Goal: Task Accomplishment & Management: Complete application form

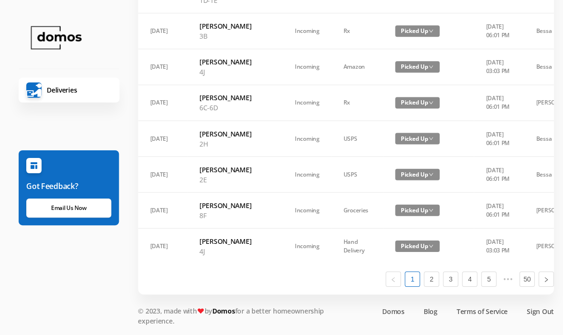
scroll to position [698, 0]
click at [413, 286] on link "1" at bounding box center [412, 278] width 14 height 14
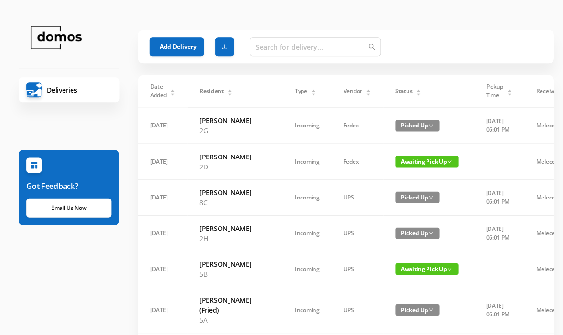
scroll to position [0, 0]
click at [417, 95] on icon "icon: caret-down" at bounding box center [419, 95] width 4 height 2
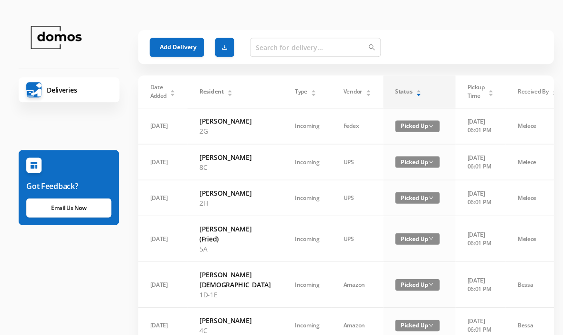
click at [417, 95] on icon "icon: caret-down" at bounding box center [419, 95] width 4 height 2
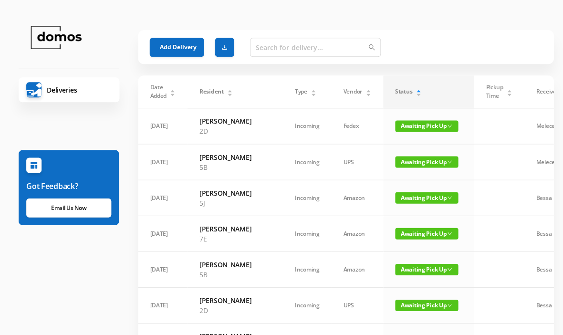
click at [175, 41] on button "Add Delivery" at bounding box center [177, 47] width 54 height 19
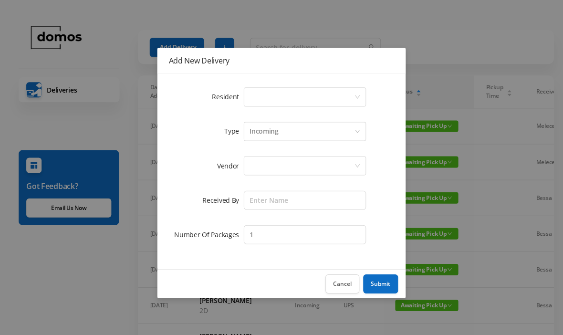
click at [276, 97] on div "Select a person" at bounding box center [302, 97] width 104 height 18
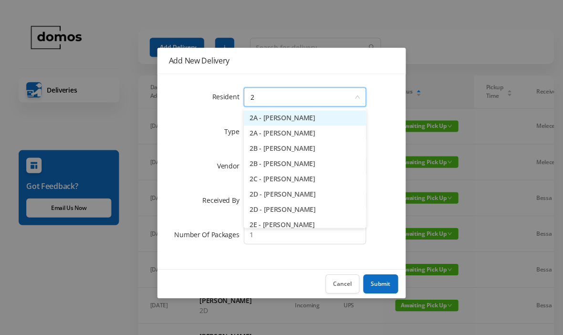
type input "2g"
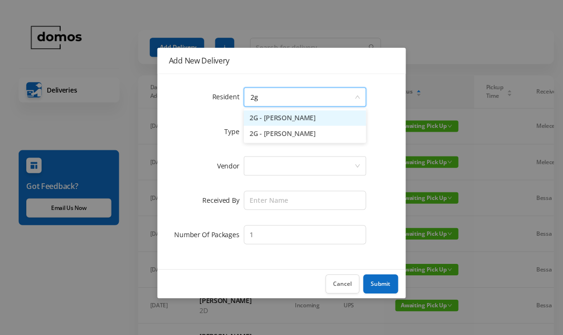
click at [299, 122] on li "2G - [PERSON_NAME]" at bounding box center [305, 117] width 122 height 15
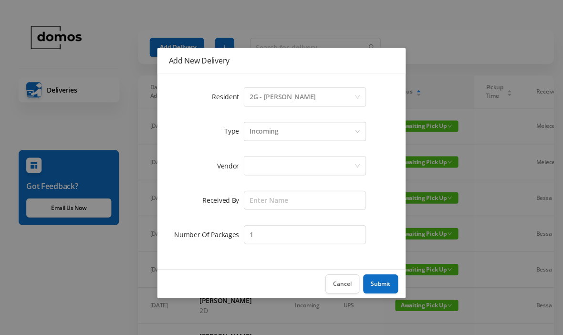
click at [316, 161] on div at bounding box center [302, 166] width 104 height 18
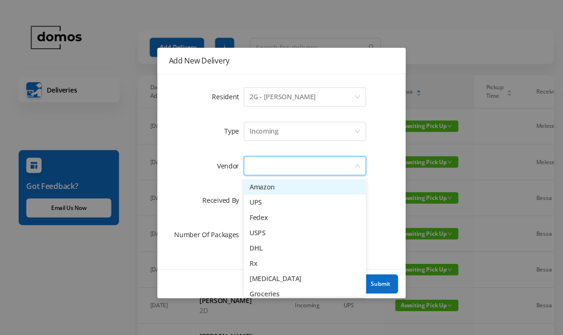
click at [285, 186] on li "Amazon" at bounding box center [305, 186] width 122 height 15
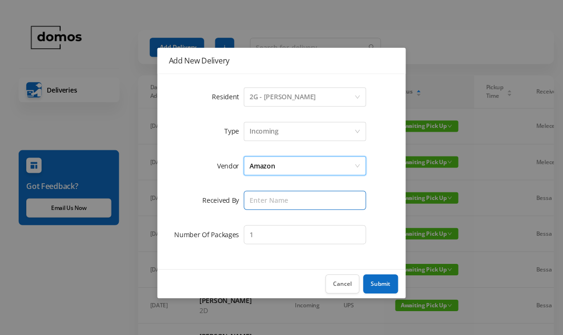
click at [292, 200] on input "text" at bounding box center [305, 199] width 122 height 19
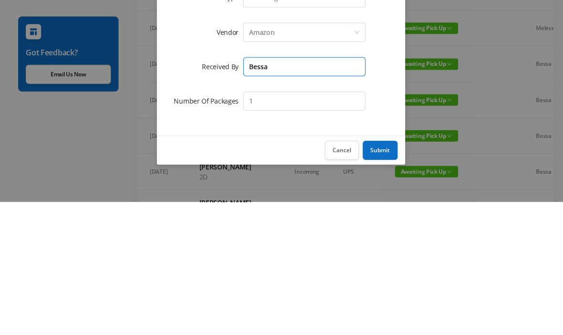
type input "Bessa"
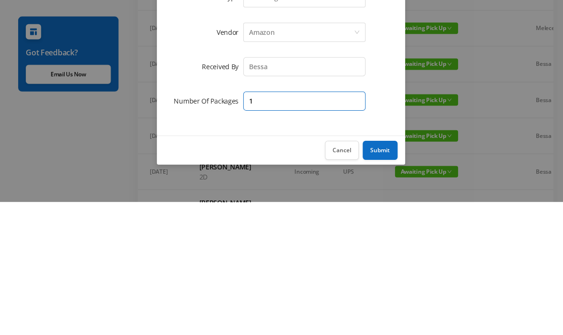
click at [313, 225] on input "1" at bounding box center [305, 234] width 122 height 19
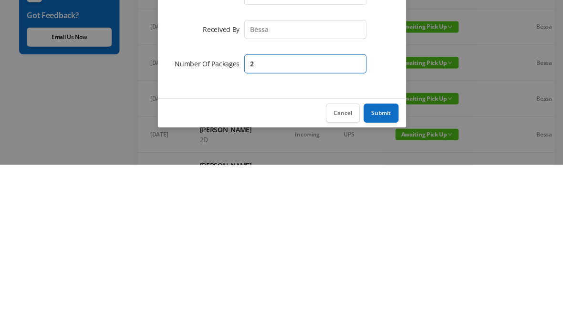
type input "2"
click at [387, 274] on button "Submit" at bounding box center [380, 283] width 35 height 19
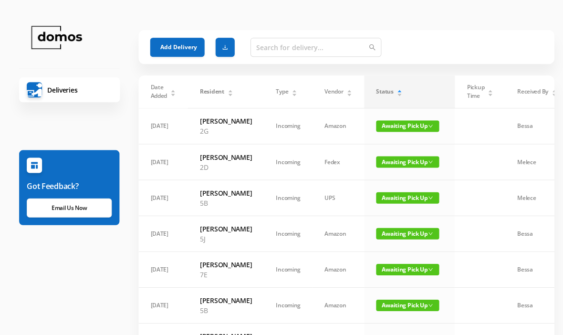
click at [176, 49] on button "Add Delivery" at bounding box center [177, 47] width 54 height 19
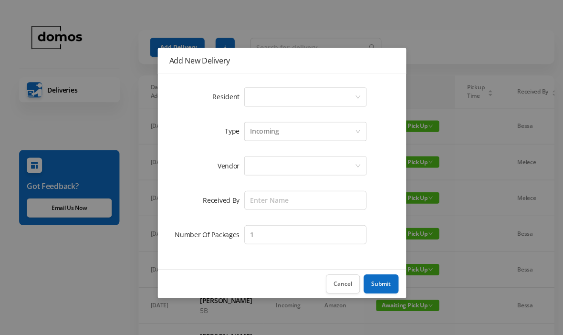
click at [276, 98] on div "Select a person" at bounding box center [302, 97] width 104 height 18
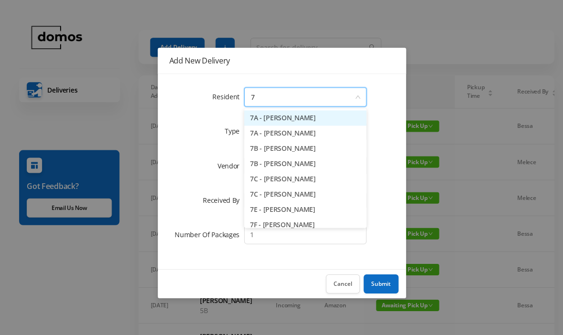
type input "7e"
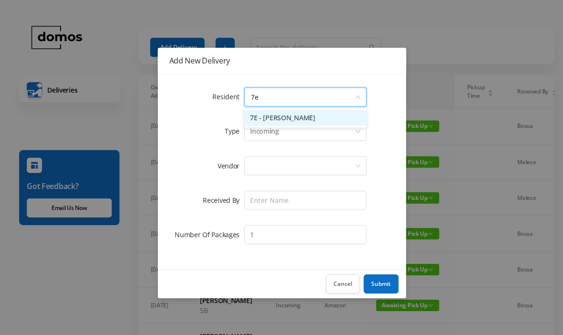
click at [298, 115] on li "7E - [PERSON_NAME]" at bounding box center [305, 117] width 122 height 15
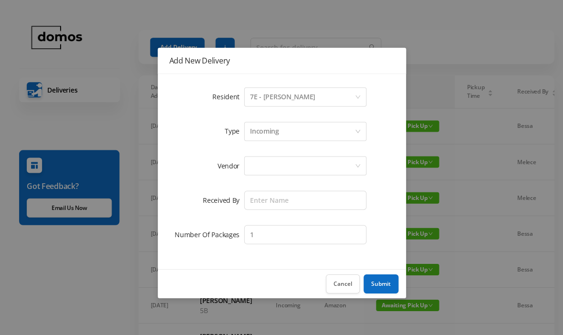
click at [295, 157] on div at bounding box center [302, 166] width 104 height 18
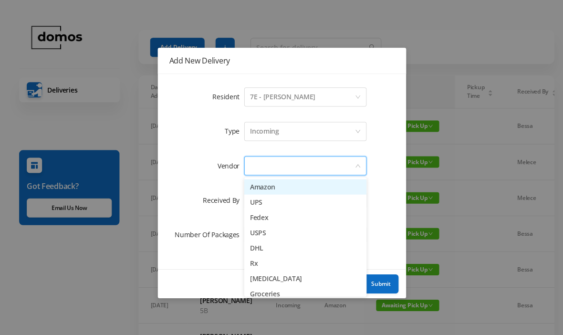
click at [278, 187] on li "Amazon" at bounding box center [305, 186] width 122 height 15
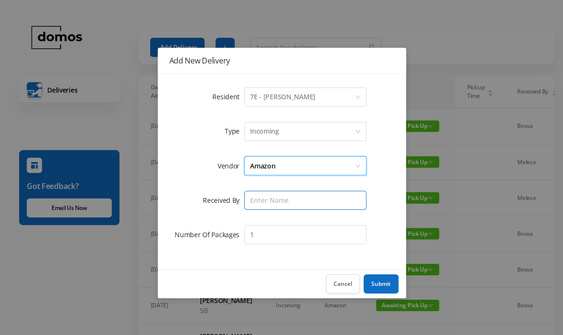
click at [297, 203] on input "text" at bounding box center [305, 199] width 122 height 19
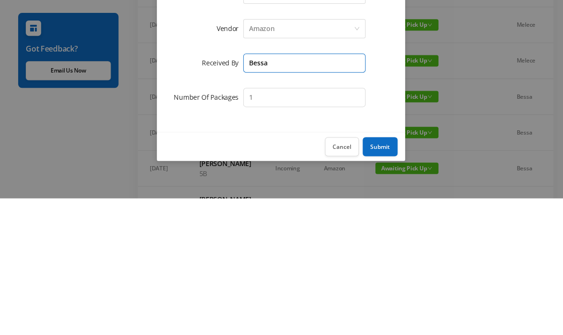
type input "Bessa"
click at [383, 274] on button "Submit" at bounding box center [380, 283] width 35 height 19
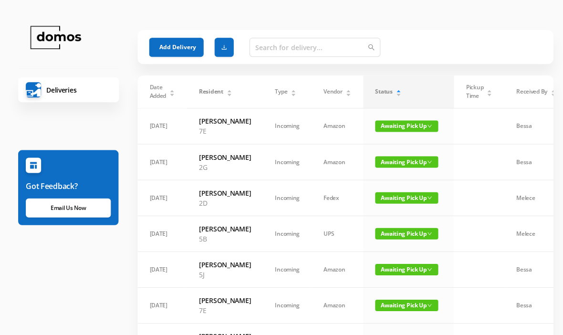
click at [181, 44] on button "Add Delivery" at bounding box center [177, 47] width 54 height 19
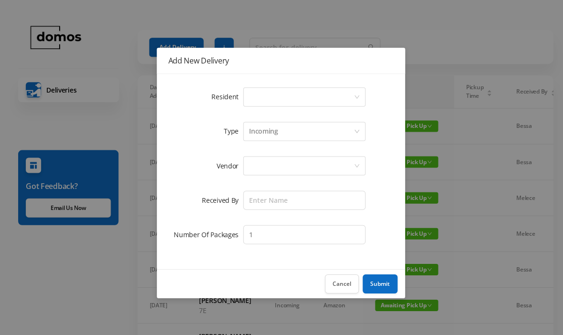
click at [301, 95] on div "Select a person" at bounding box center [302, 97] width 104 height 18
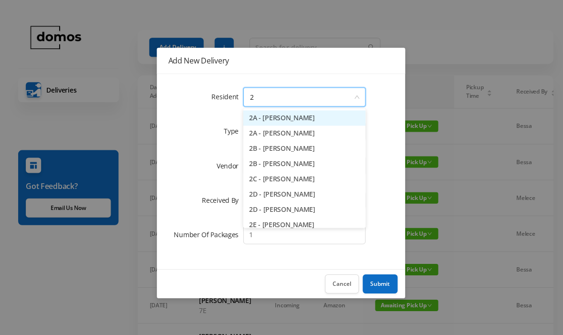
type input "2h"
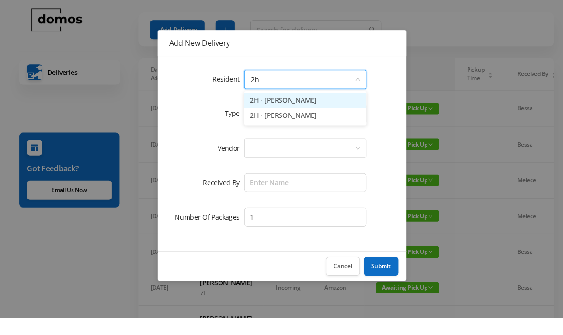
click at [298, 125] on li "2H - [PERSON_NAME]" at bounding box center [305, 132] width 122 height 15
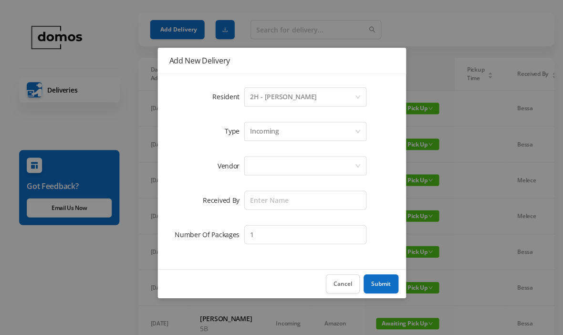
click at [301, 162] on div at bounding box center [302, 166] width 104 height 18
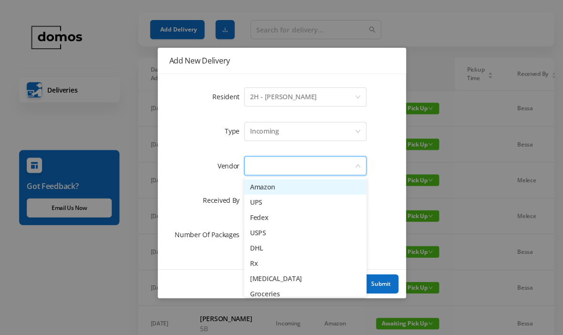
click at [288, 183] on li "Amazon" at bounding box center [305, 186] width 122 height 15
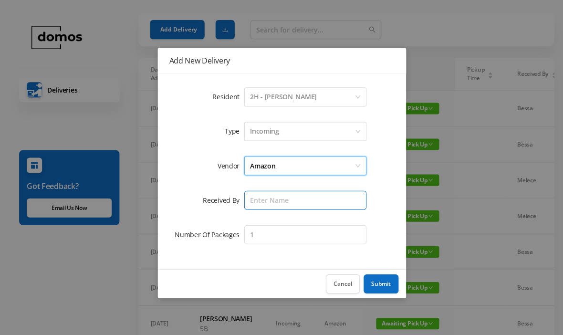
click at [292, 198] on input "text" at bounding box center [305, 199] width 122 height 19
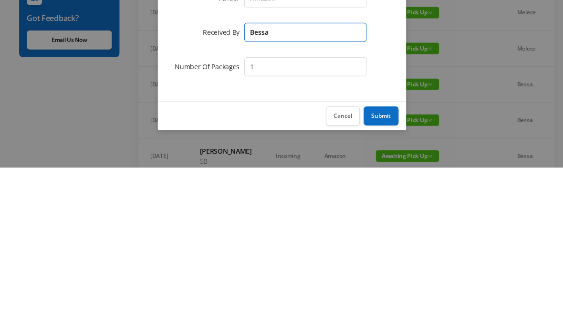
type input "Bessa"
click at [370, 274] on button "Submit" at bounding box center [380, 283] width 35 height 19
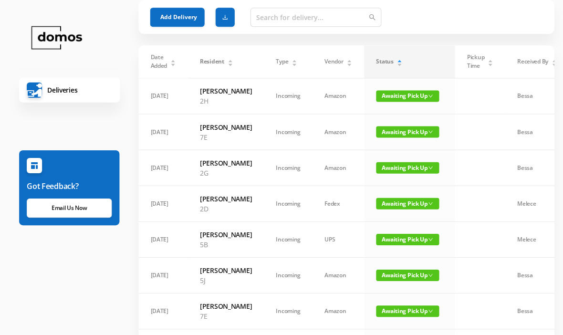
scroll to position [0, 0]
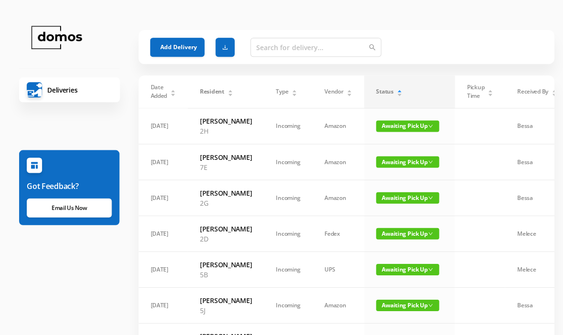
click at [186, 43] on button "Add Delivery" at bounding box center [177, 47] width 54 height 19
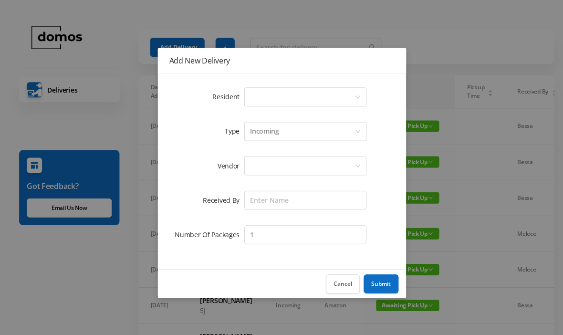
click at [304, 89] on div "Select a person" at bounding box center [302, 97] width 104 height 18
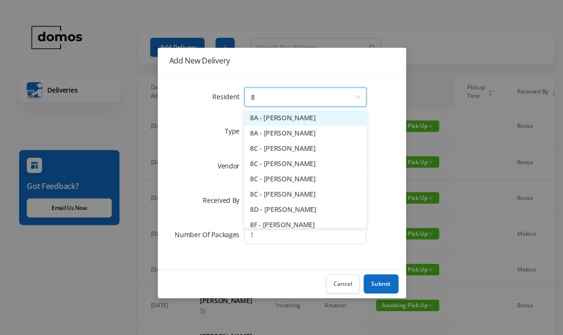
type input "8f"
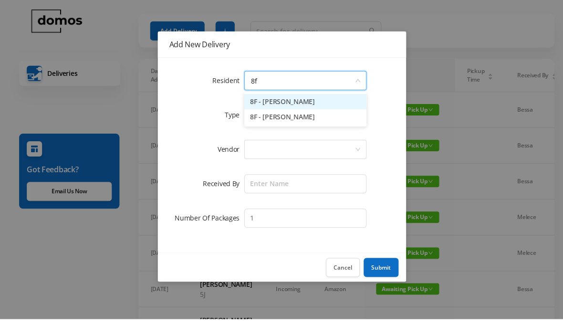
click at [313, 110] on li "8F - [PERSON_NAME]" at bounding box center [305, 117] width 122 height 15
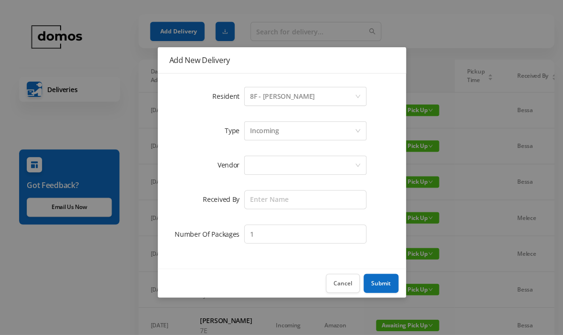
click at [299, 163] on div at bounding box center [302, 166] width 104 height 18
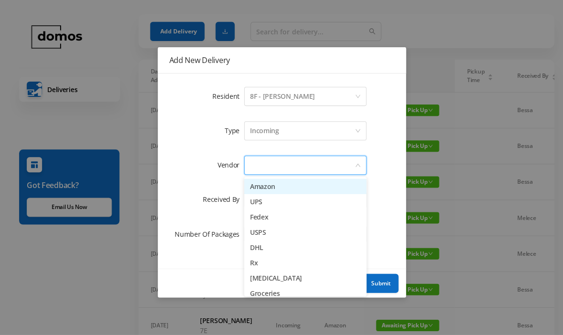
click at [280, 189] on li "Amazon" at bounding box center [305, 186] width 122 height 15
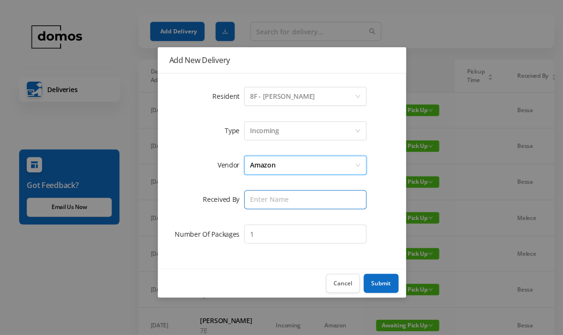
click at [298, 203] on input "text" at bounding box center [305, 199] width 122 height 19
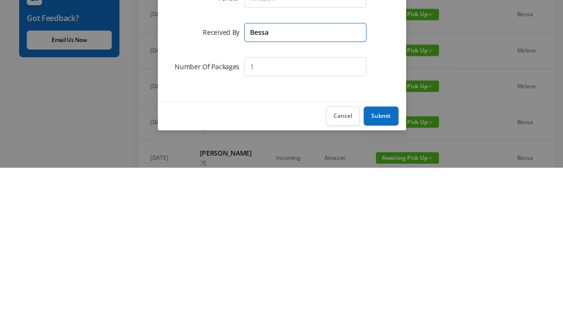
type input "Bessa"
click at [382, 274] on button "Submit" at bounding box center [380, 283] width 35 height 19
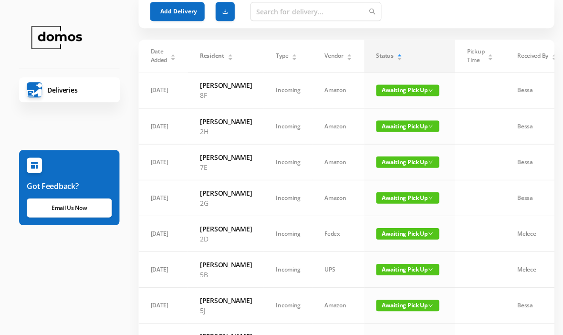
scroll to position [0, 0]
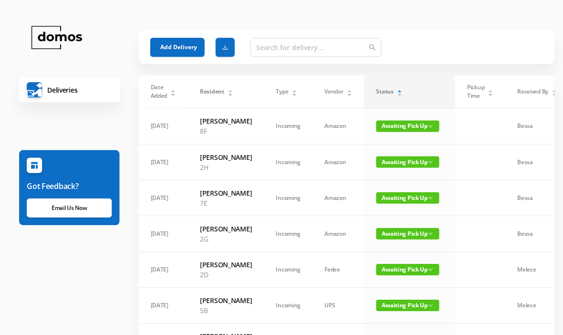
click at [183, 46] on button "Add Delivery" at bounding box center [177, 47] width 54 height 19
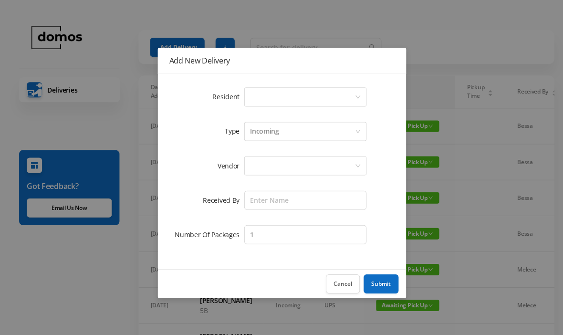
click at [313, 94] on div "Select a person" at bounding box center [302, 97] width 104 height 18
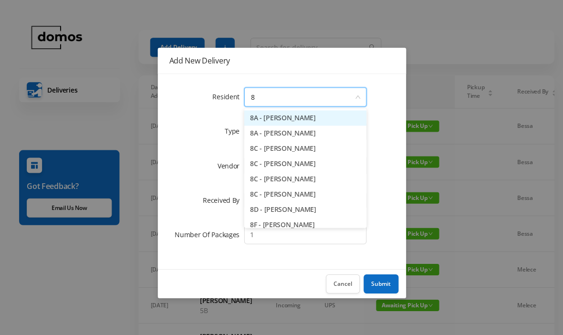
type input "8h"
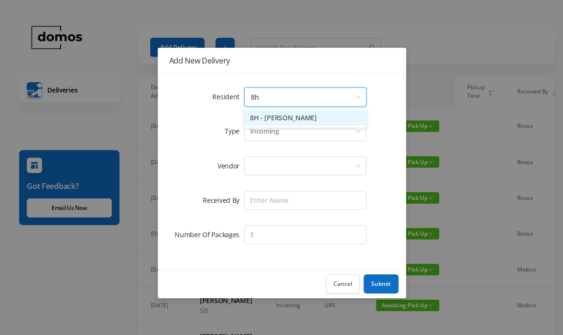
click at [304, 120] on li "8H - [PERSON_NAME]" at bounding box center [305, 117] width 122 height 15
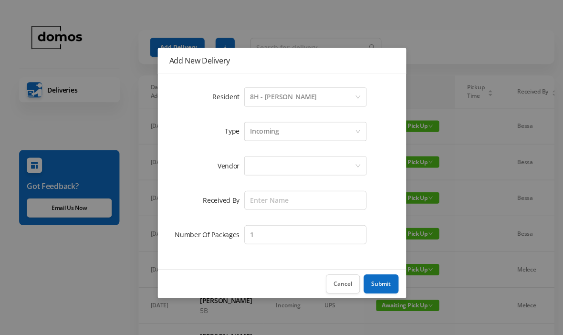
click at [310, 157] on div at bounding box center [302, 166] width 104 height 18
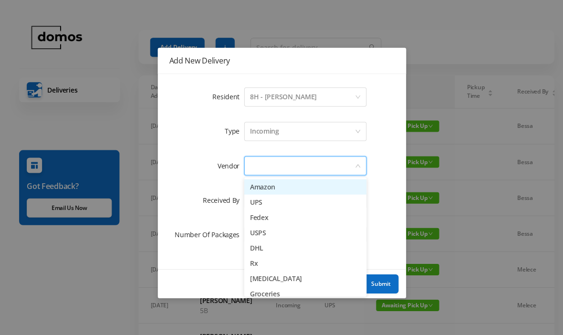
click at [275, 185] on li "Amazon" at bounding box center [305, 186] width 122 height 15
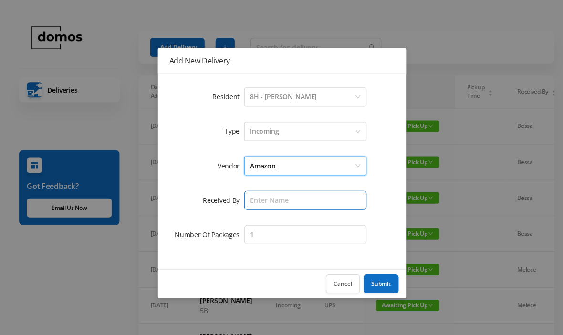
click at [296, 201] on input "text" at bounding box center [305, 199] width 122 height 19
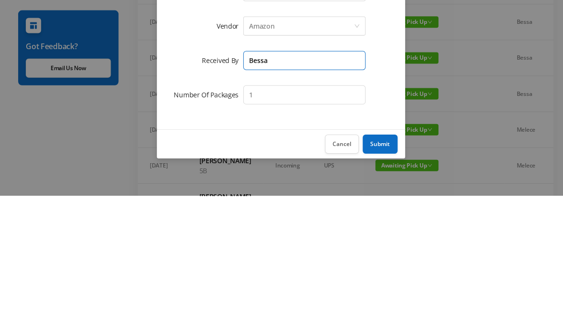
type input "Bessa"
click at [383, 274] on button "Submit" at bounding box center [380, 283] width 35 height 19
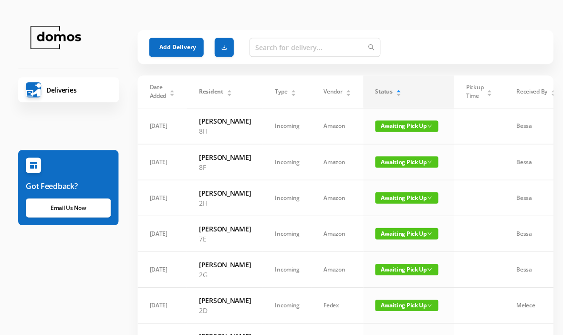
click at [178, 45] on button "Add Delivery" at bounding box center [177, 47] width 54 height 19
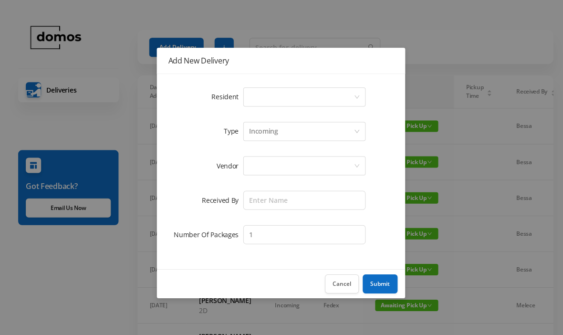
click at [266, 97] on div "Select a person" at bounding box center [302, 97] width 104 height 18
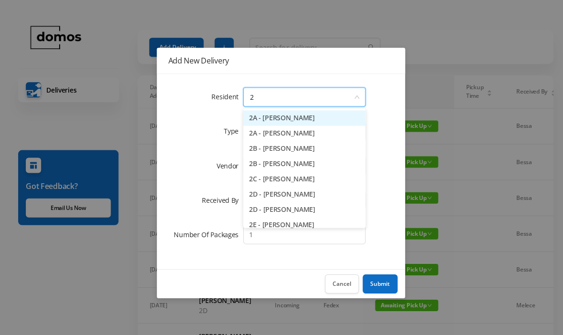
type input "2e"
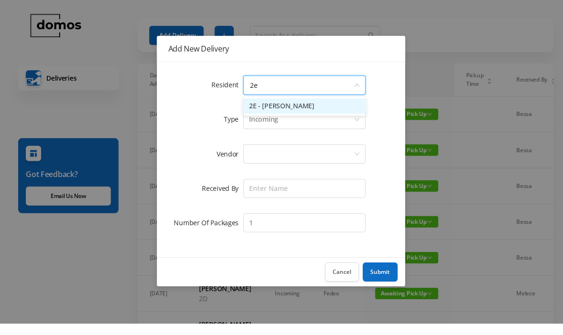
click at [301, 110] on li "2E - [PERSON_NAME]" at bounding box center [305, 117] width 122 height 15
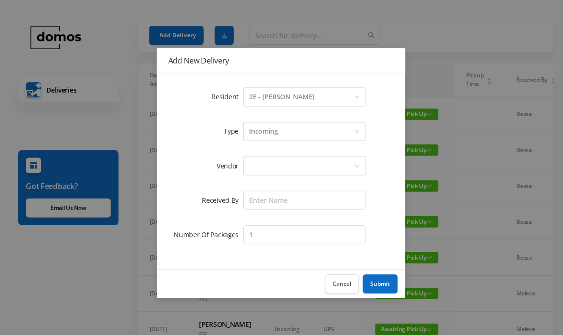
click at [299, 165] on div at bounding box center [302, 166] width 104 height 18
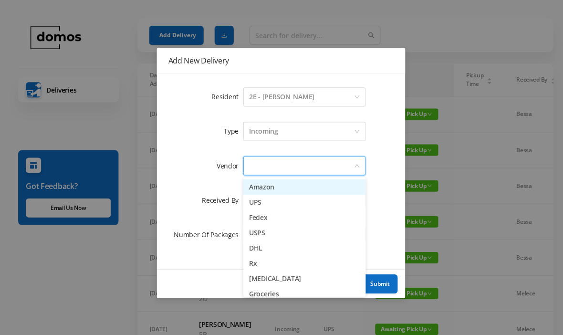
click at [272, 188] on li "Amazon" at bounding box center [305, 186] width 122 height 15
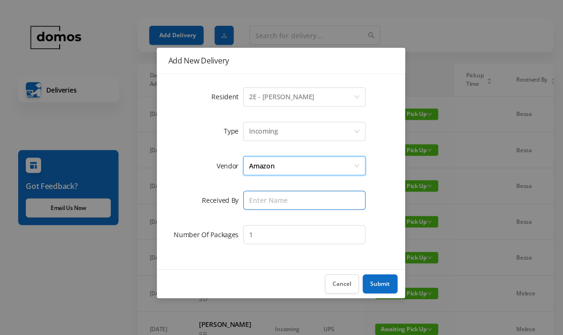
click at [286, 205] on input "text" at bounding box center [305, 199] width 122 height 19
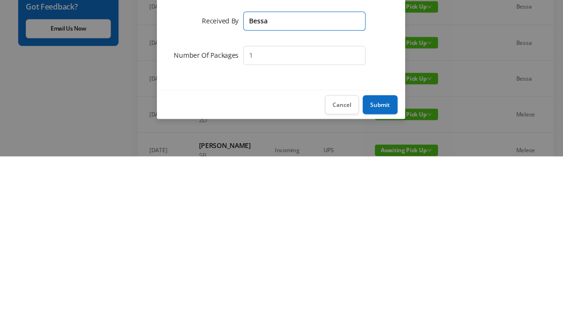
type input "Bessa"
click at [386, 274] on button "Submit" at bounding box center [380, 283] width 35 height 19
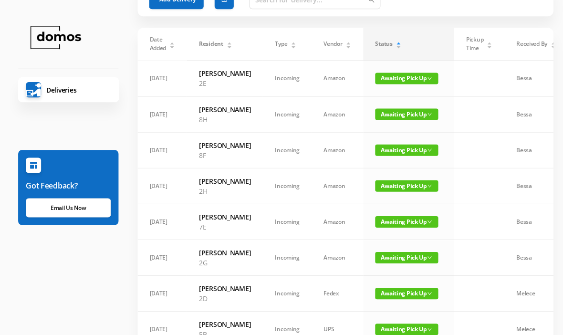
scroll to position [0, 0]
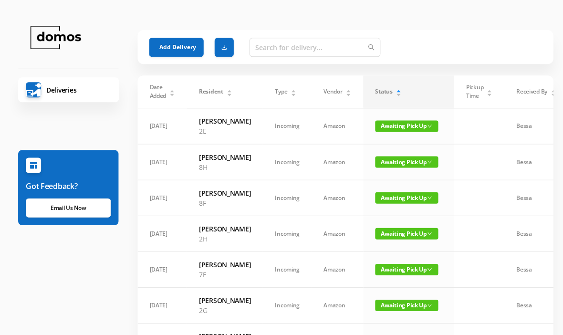
click at [185, 47] on button "Add Delivery" at bounding box center [177, 47] width 54 height 19
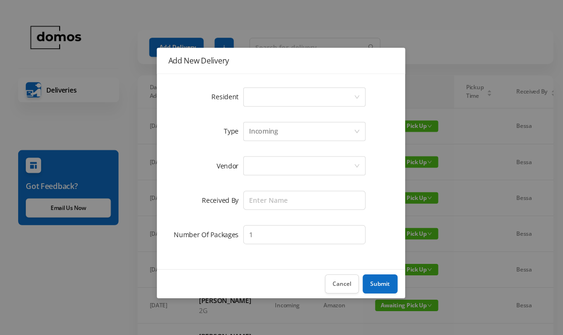
click at [291, 102] on div "Select a person" at bounding box center [302, 97] width 104 height 18
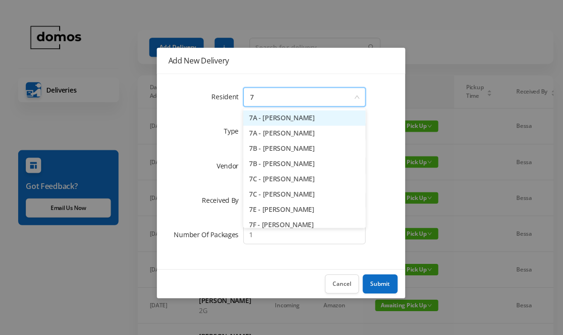
type input "7b"
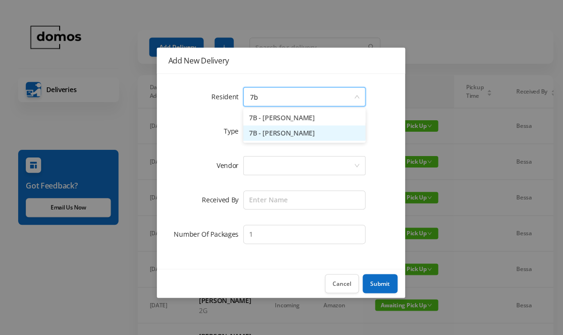
click at [294, 138] on li "7B - [PERSON_NAME]" at bounding box center [305, 132] width 122 height 15
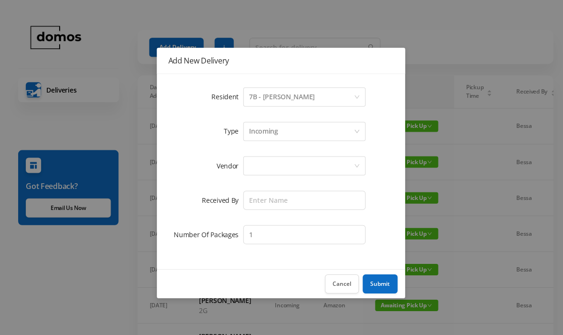
click at [303, 172] on div at bounding box center [302, 166] width 104 height 18
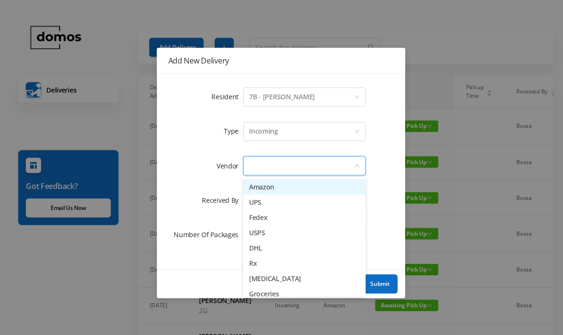
click at [280, 186] on li "Amazon" at bounding box center [305, 186] width 122 height 15
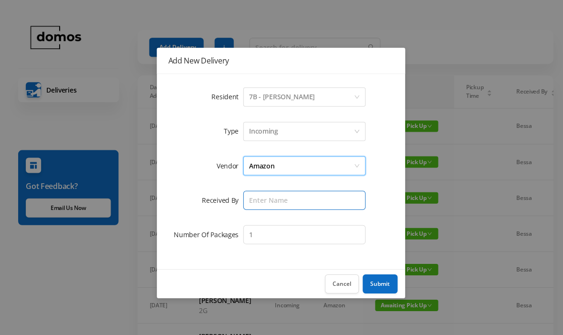
click at [300, 199] on input "text" at bounding box center [305, 199] width 122 height 19
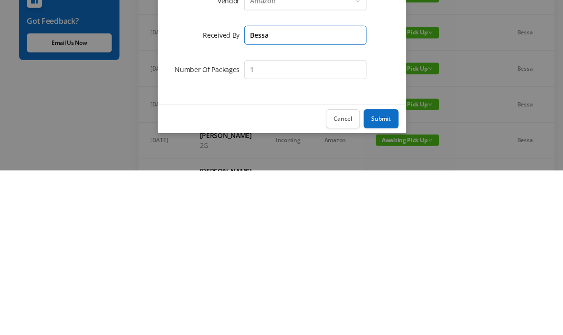
type input "Bessa"
click at [384, 274] on button "Submit" at bounding box center [380, 283] width 35 height 19
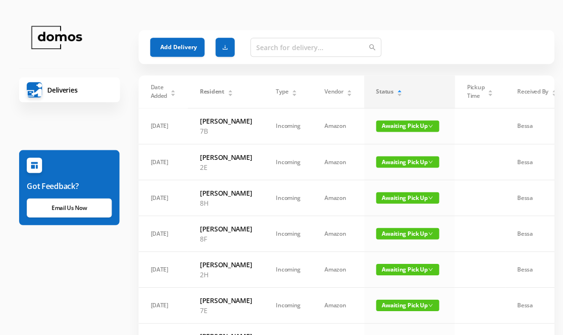
click at [183, 46] on button "Add Delivery" at bounding box center [177, 47] width 54 height 19
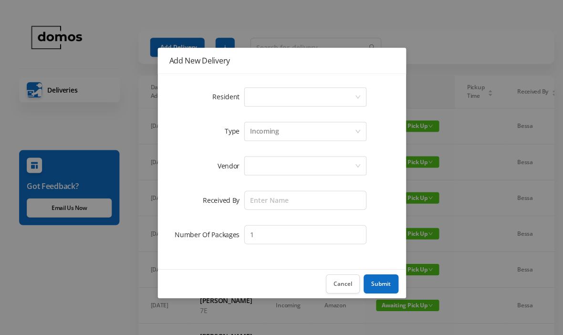
click at [298, 99] on div "Select a person" at bounding box center [302, 97] width 104 height 18
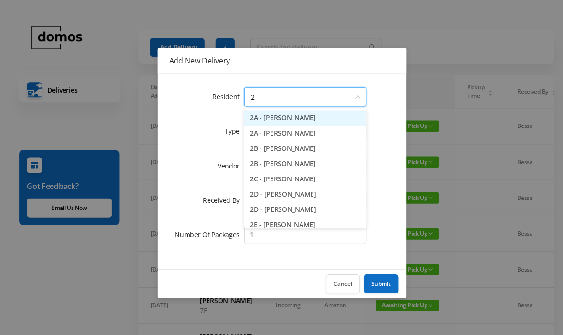
type input "2a"
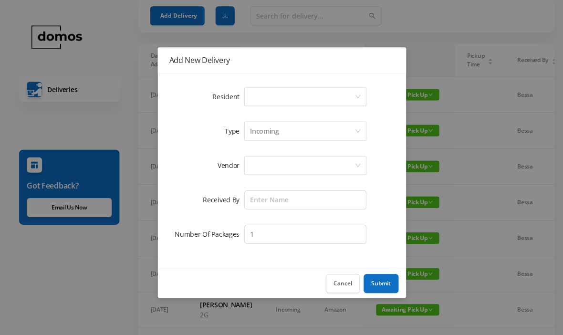
scroll to position [31, 0]
click at [297, 98] on div "Select a person" at bounding box center [302, 97] width 104 height 18
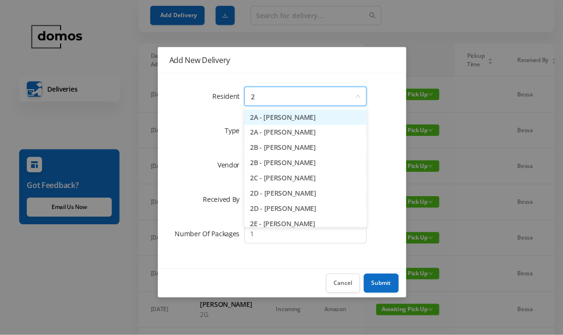
type input "2a"
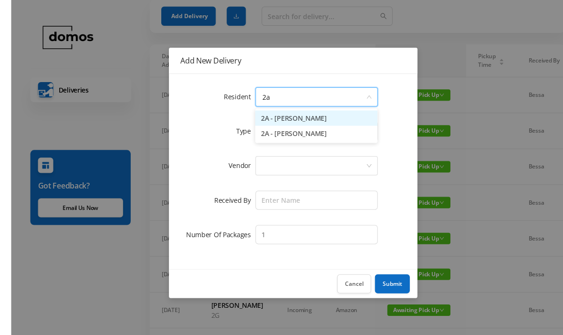
scroll to position [31, 0]
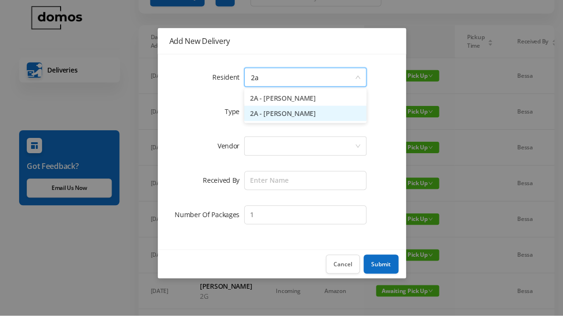
click at [303, 125] on li "2A - [PERSON_NAME]" at bounding box center [305, 132] width 122 height 15
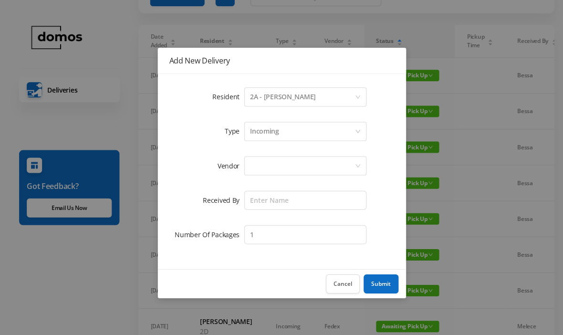
click at [293, 163] on div at bounding box center [302, 166] width 104 height 18
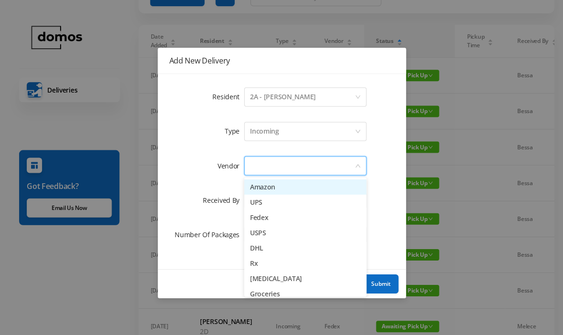
click at [274, 187] on li "Amazon" at bounding box center [305, 186] width 122 height 15
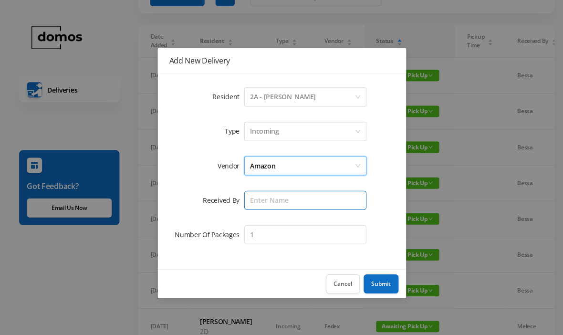
click at [291, 198] on input "text" at bounding box center [305, 199] width 122 height 19
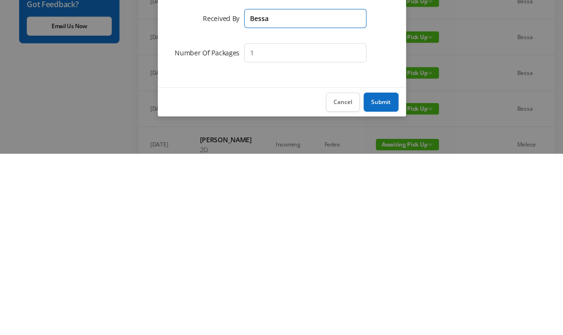
type input "Bessa"
click at [397, 274] on button "Submit" at bounding box center [380, 283] width 35 height 19
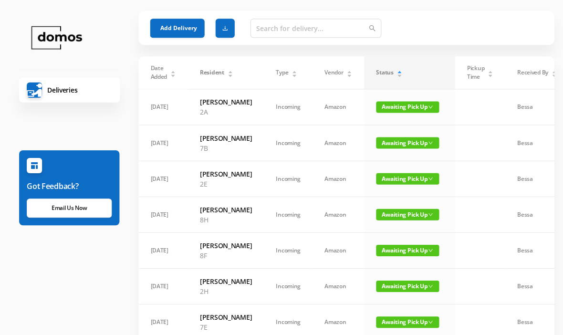
scroll to position [0, 0]
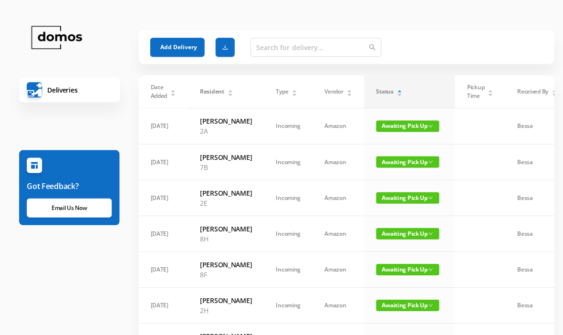
click at [181, 45] on button "Add Delivery" at bounding box center [177, 47] width 54 height 19
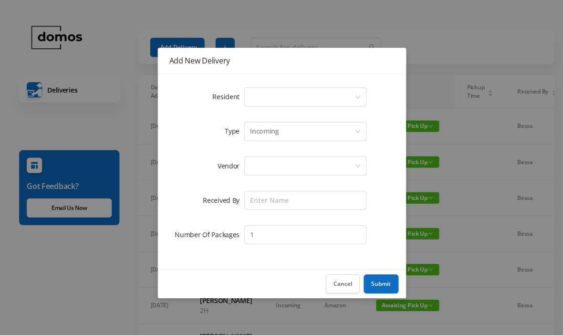
click at [277, 100] on div "Select a person" at bounding box center [302, 97] width 104 height 18
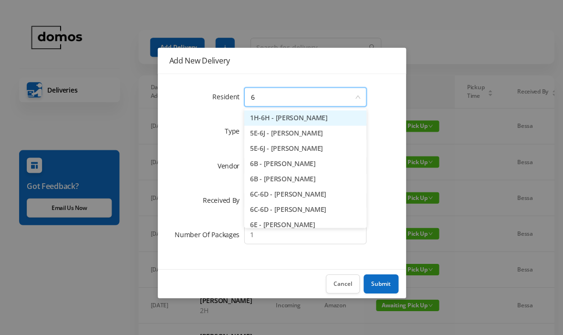
type input "6b"
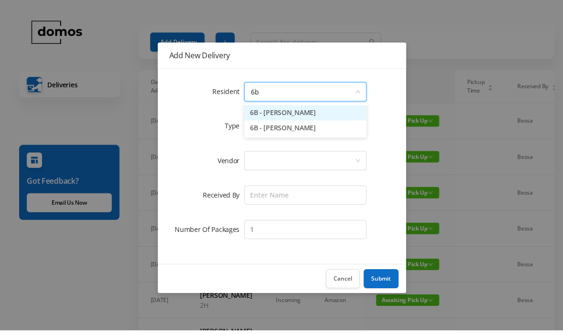
click at [285, 134] on li "6B - [PERSON_NAME]" at bounding box center [305, 132] width 122 height 15
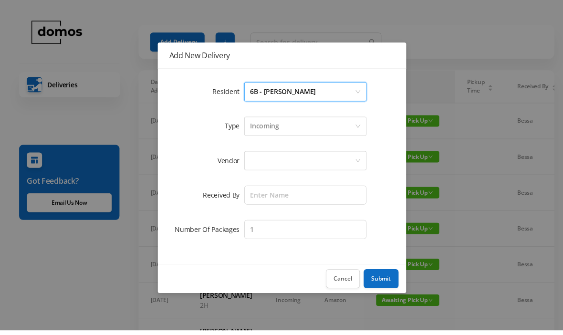
scroll to position [5, 0]
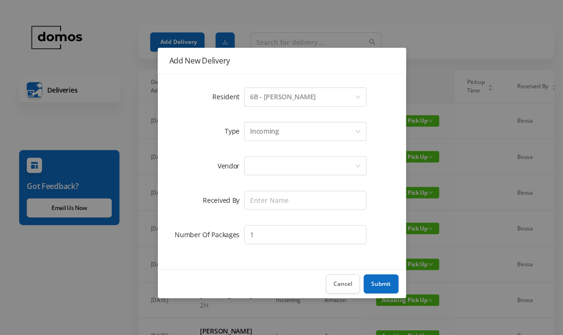
click at [297, 161] on div at bounding box center [302, 166] width 104 height 18
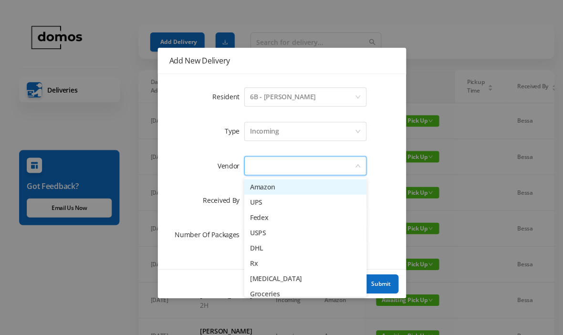
click at [282, 186] on li "Amazon" at bounding box center [305, 186] width 122 height 15
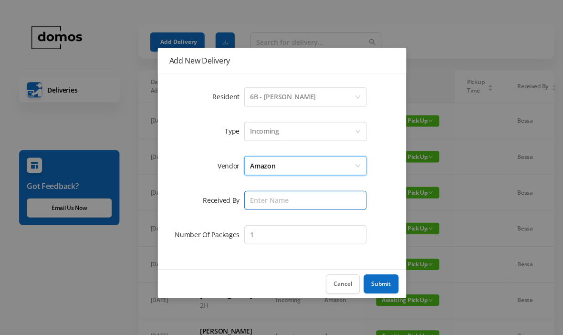
click at [304, 205] on input "text" at bounding box center [305, 199] width 122 height 19
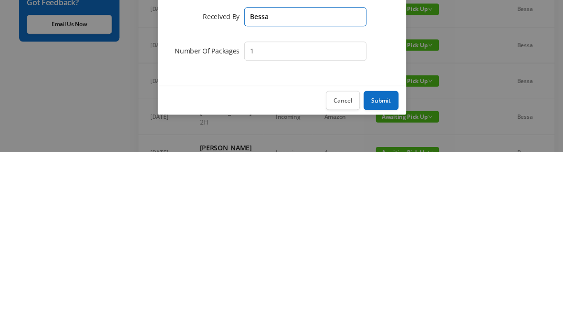
type input "Bessa"
click at [387, 274] on button "Submit" at bounding box center [380, 283] width 35 height 19
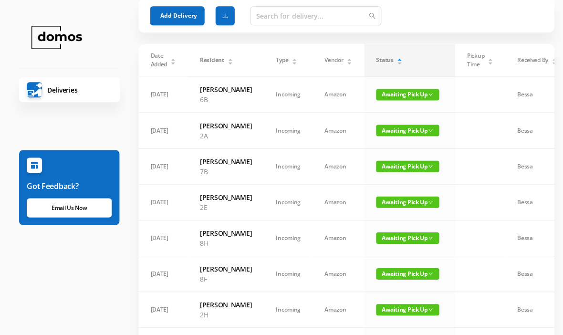
scroll to position [0, 0]
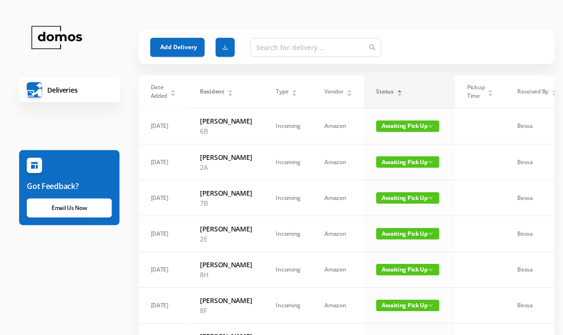
click at [182, 41] on button "Add Delivery" at bounding box center [177, 47] width 54 height 19
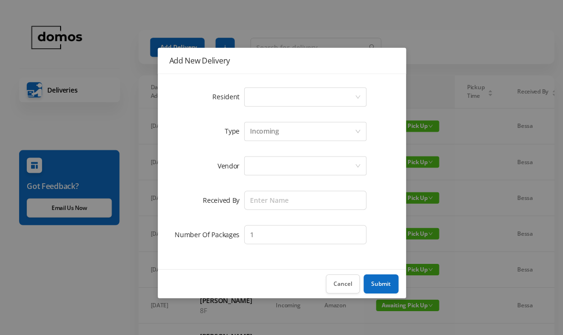
click at [312, 98] on div "Select a person" at bounding box center [302, 97] width 104 height 18
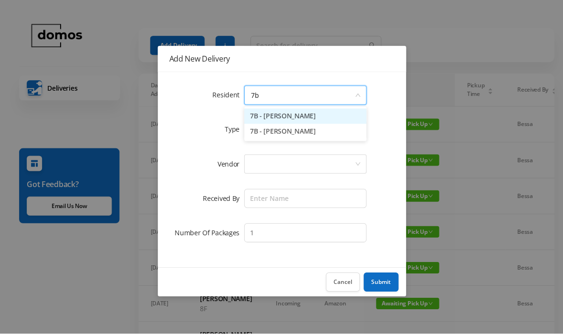
type input "7"
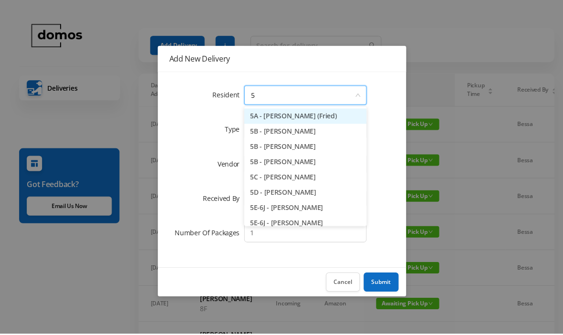
type input "5b"
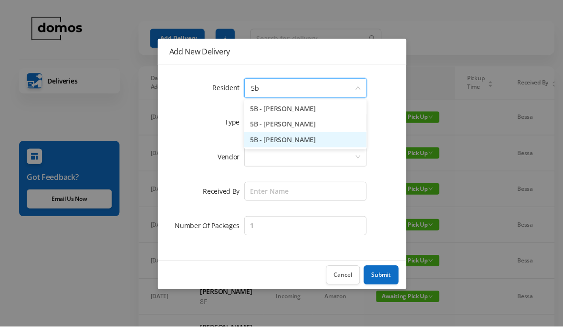
click at [297, 145] on li "5B - [PERSON_NAME]" at bounding box center [305, 148] width 122 height 15
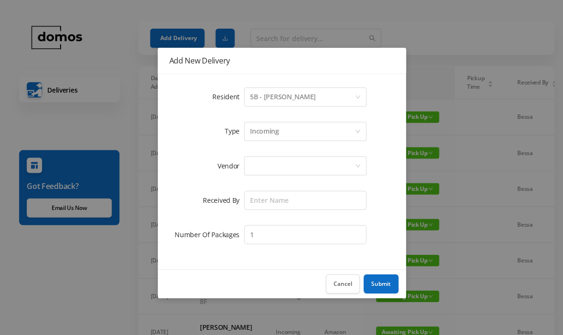
click at [296, 170] on div at bounding box center [302, 166] width 104 height 18
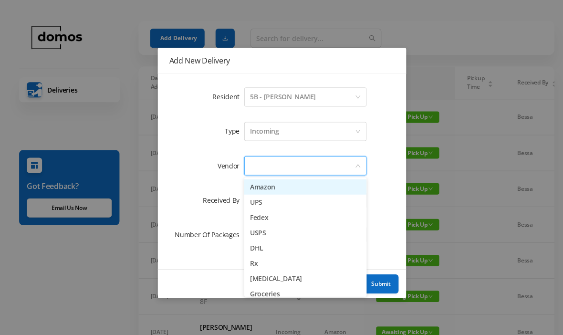
click at [292, 185] on li "Amazon" at bounding box center [305, 186] width 122 height 15
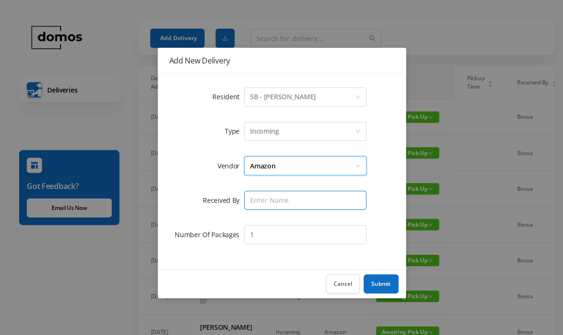
click at [303, 199] on input "text" at bounding box center [305, 199] width 122 height 19
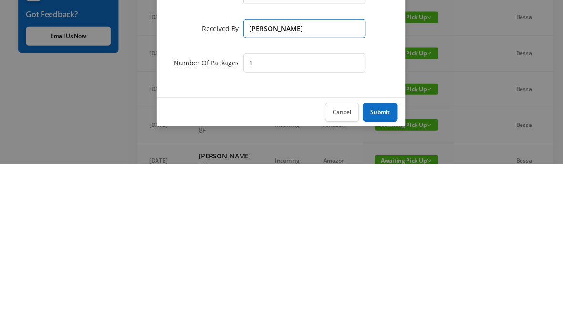
type input "[PERSON_NAME]"
click at [384, 274] on button "Submit" at bounding box center [380, 283] width 35 height 19
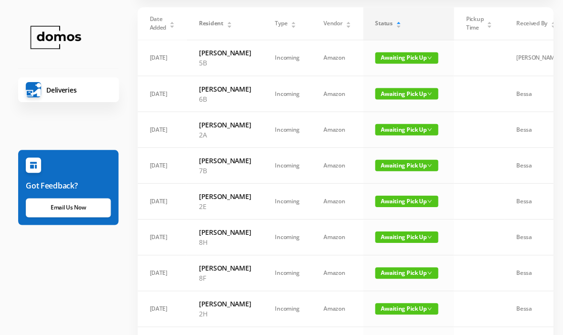
scroll to position [0, 0]
